Goal: Navigation & Orientation: Find specific page/section

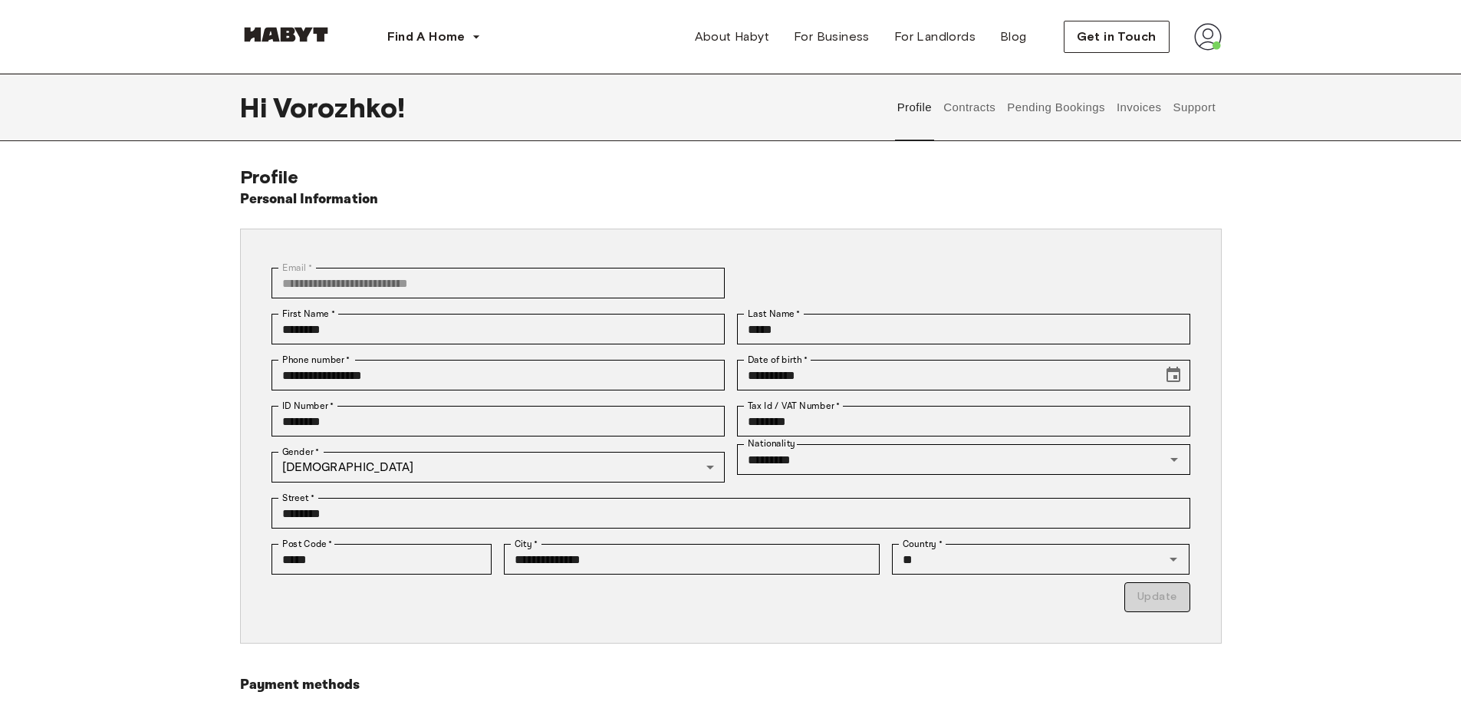
click at [1194, 113] on button "Support" at bounding box center [1194, 107] width 47 height 67
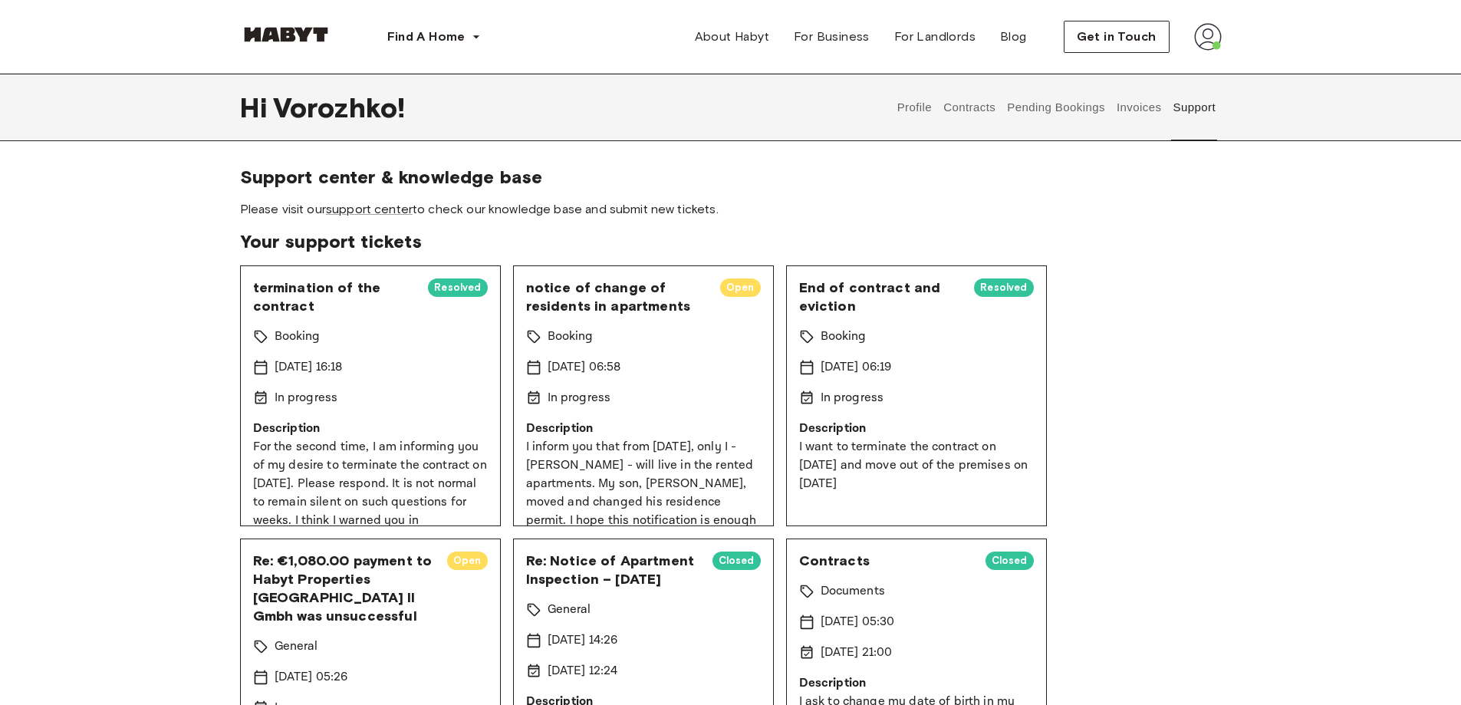
click at [1140, 107] on button "Invoices" at bounding box center [1138, 107] width 48 height 67
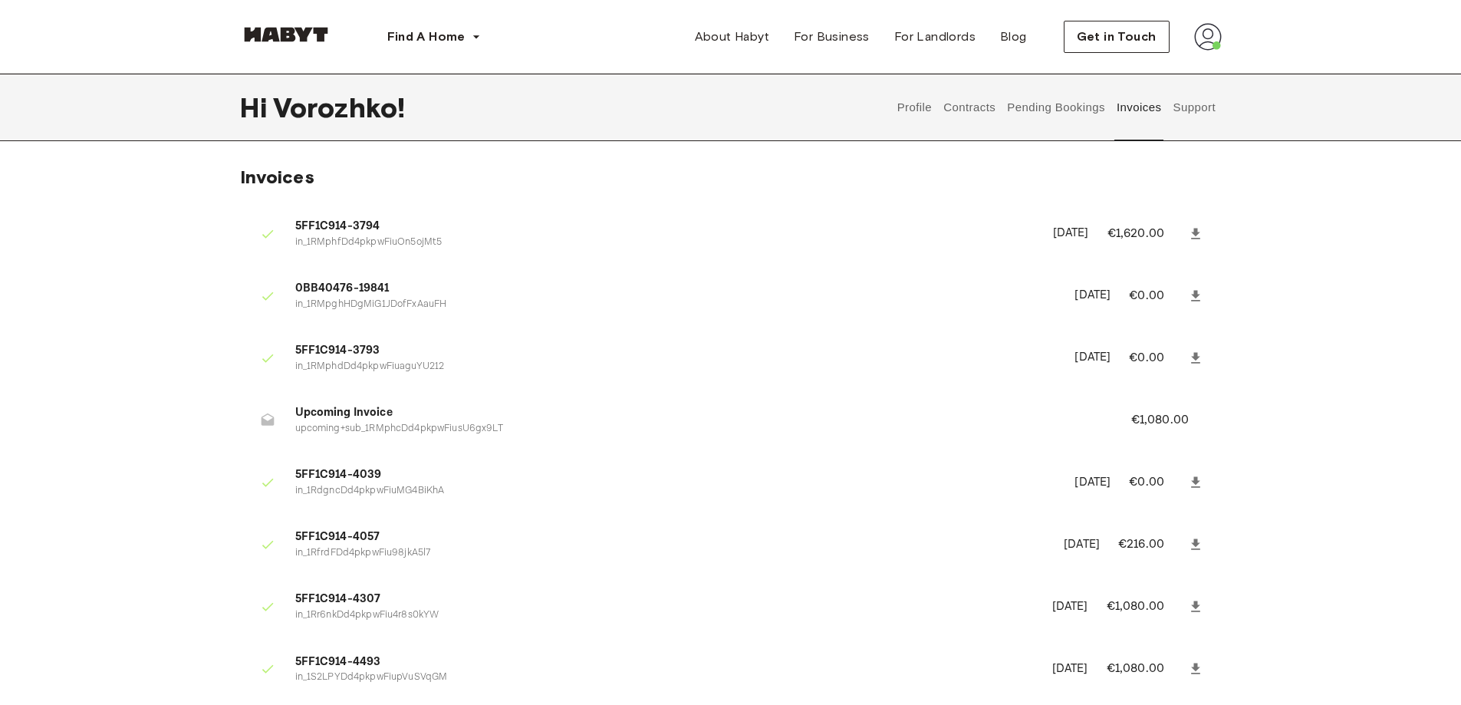
click at [1052, 113] on button "Pending Bookings" at bounding box center [1056, 107] width 102 height 67
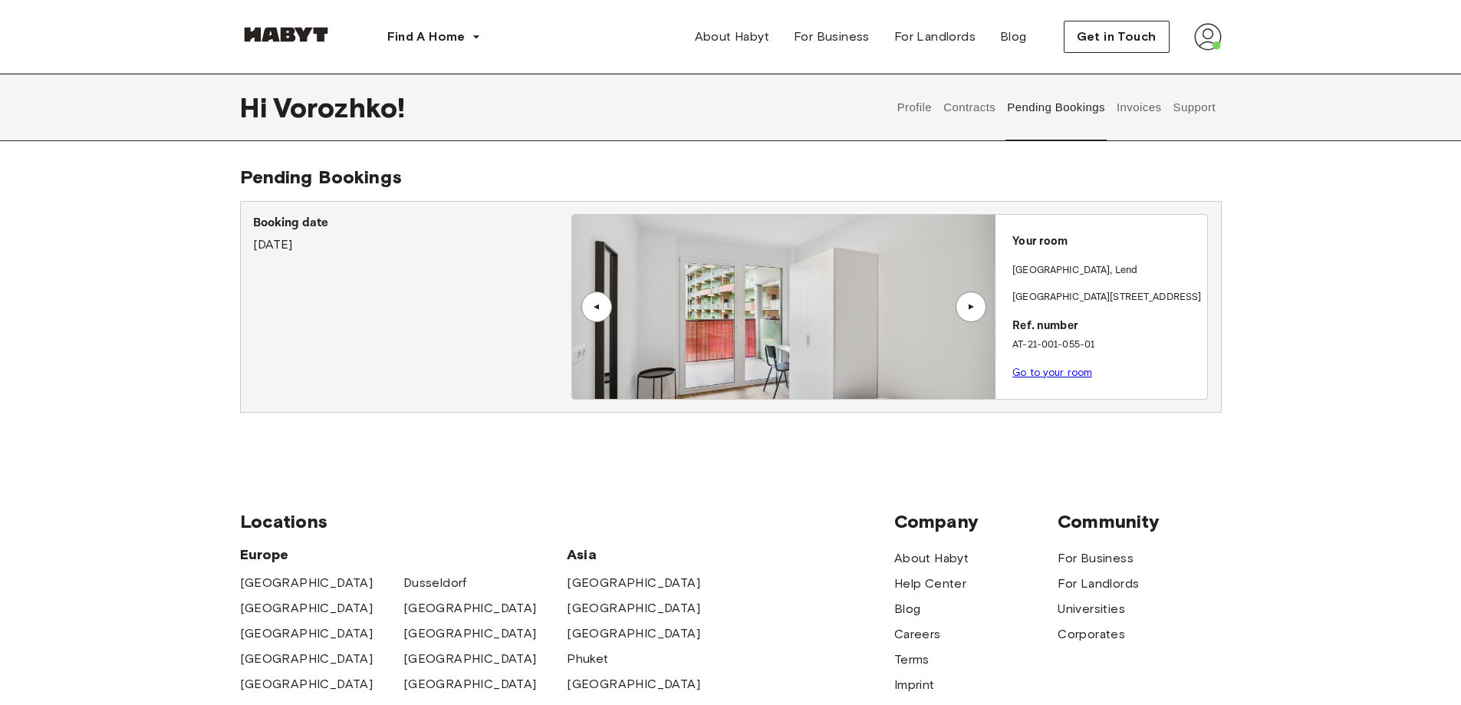
click at [1024, 112] on button "Pending Bookings" at bounding box center [1056, 107] width 102 height 67
click at [989, 103] on button "Contracts" at bounding box center [970, 107] width 56 height 67
